Goal: Information Seeking & Learning: Understand process/instructions

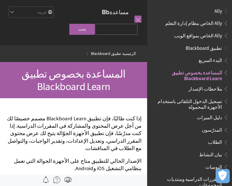
scroll to position [59, 0]
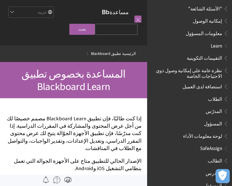
scroll to position [323, 0]
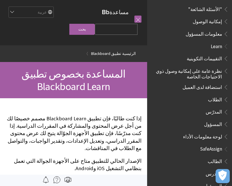
click at [219, 157] on span "الطالب" at bounding box center [215, 161] width 14 height 8
click at [217, 95] on span "الطلاب" at bounding box center [215, 99] width 14 height 8
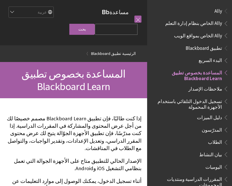
click at [216, 11] on span "Ally" at bounding box center [219, 10] width 8 height 8
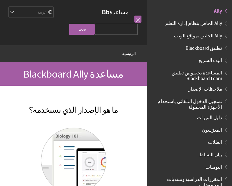
click at [211, 25] on span "Ally الخاص بنظام إدارة التعلم" at bounding box center [194, 23] width 57 height 8
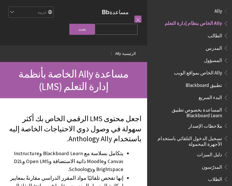
scroll to position [10, 0]
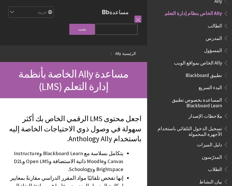
click at [207, 74] on span "تطبيق Blackboard" at bounding box center [204, 75] width 37 height 8
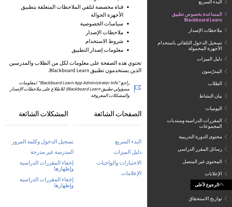
scroll to position [220, 0]
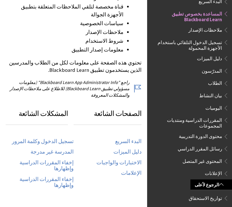
click at [59, 139] on link "تسجيل الدخول وكلمة المرور" at bounding box center [43, 142] width 62 height 7
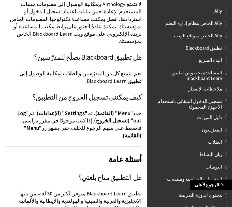
click at [190, 72] on span "المساعدة بخصوص تطبيق Blackboard Learn" at bounding box center [188, 74] width 68 height 13
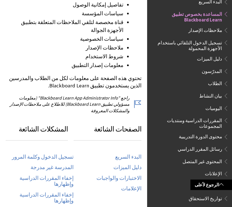
scroll to position [205, 0]
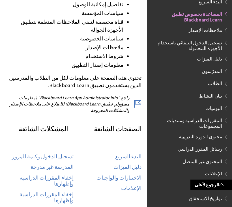
click at [56, 154] on link "تسجيل الدخول وكلمة المرور" at bounding box center [43, 157] width 62 height 7
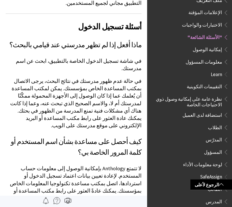
scroll to position [297, 0]
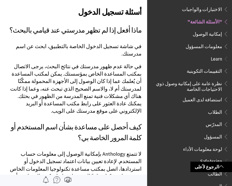
scroll to position [311, 0]
